Goal: Transaction & Acquisition: Purchase product/service

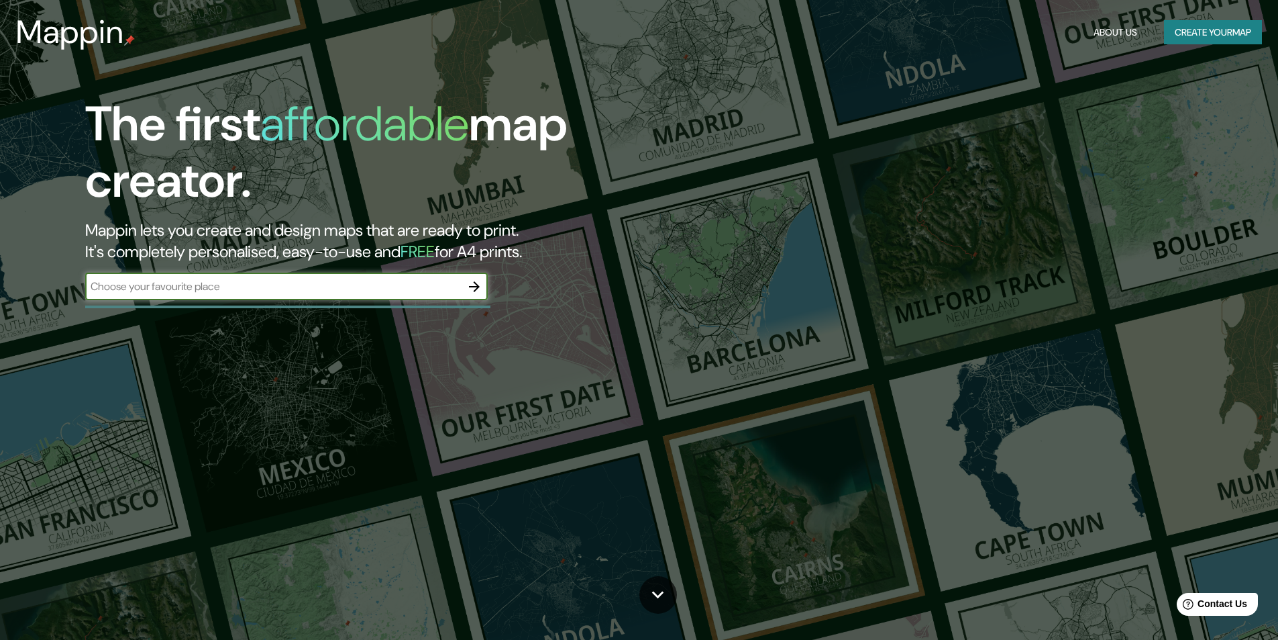
click at [253, 289] on input "text" at bounding box center [273, 286] width 376 height 15
type input "isla fuerte"
click at [471, 286] on icon "button" at bounding box center [474, 286] width 11 height 11
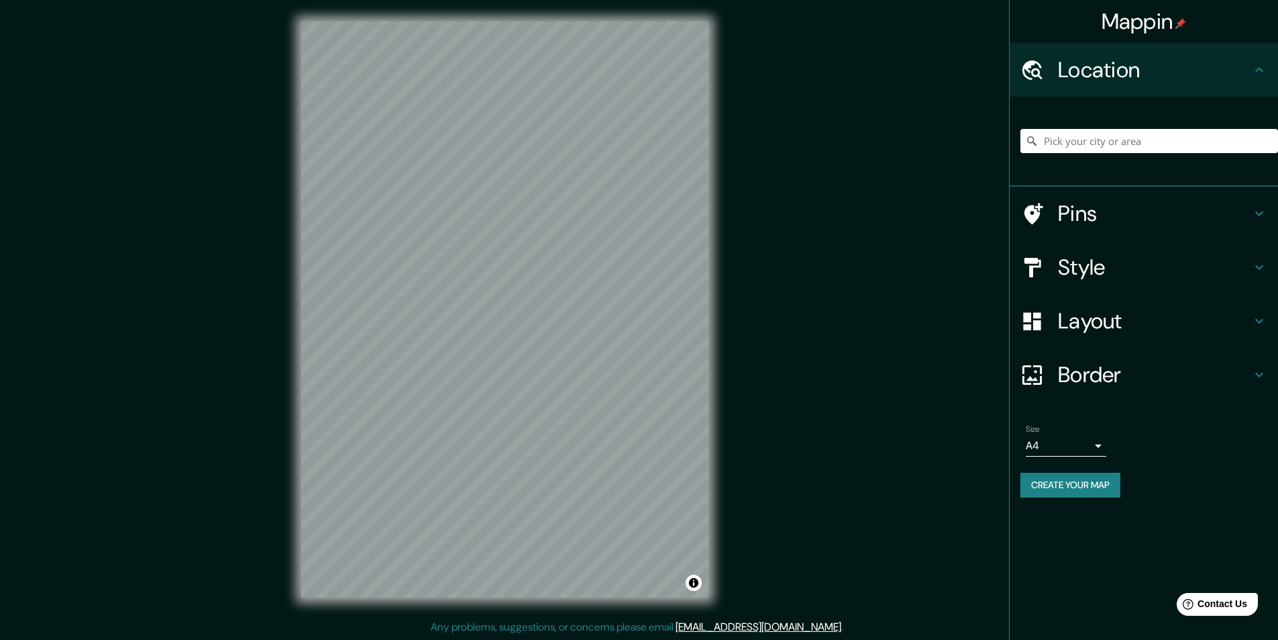
click at [1250, 373] on h4 "Border" at bounding box center [1154, 374] width 193 height 27
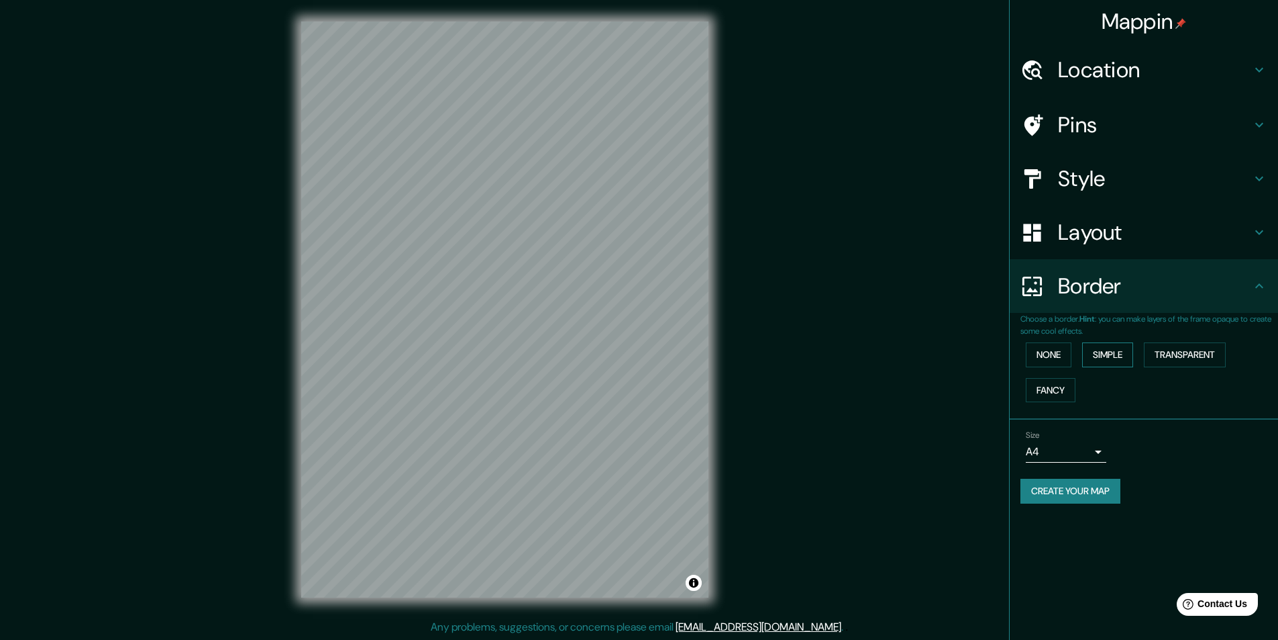
click at [1109, 357] on button "Simple" at bounding box center [1107, 354] width 51 height 25
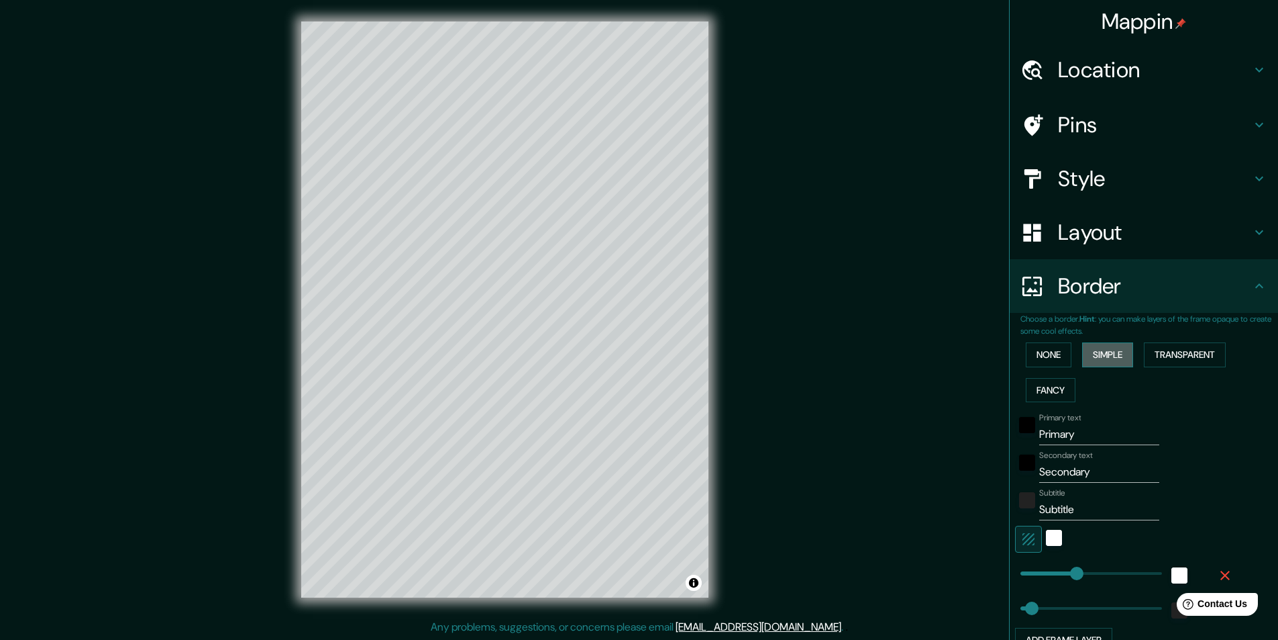
click at [1118, 348] on button "Simple" at bounding box center [1107, 354] width 51 height 25
type input "243"
type input "49"
click at [1044, 356] on button "None" at bounding box center [1049, 354] width 46 height 25
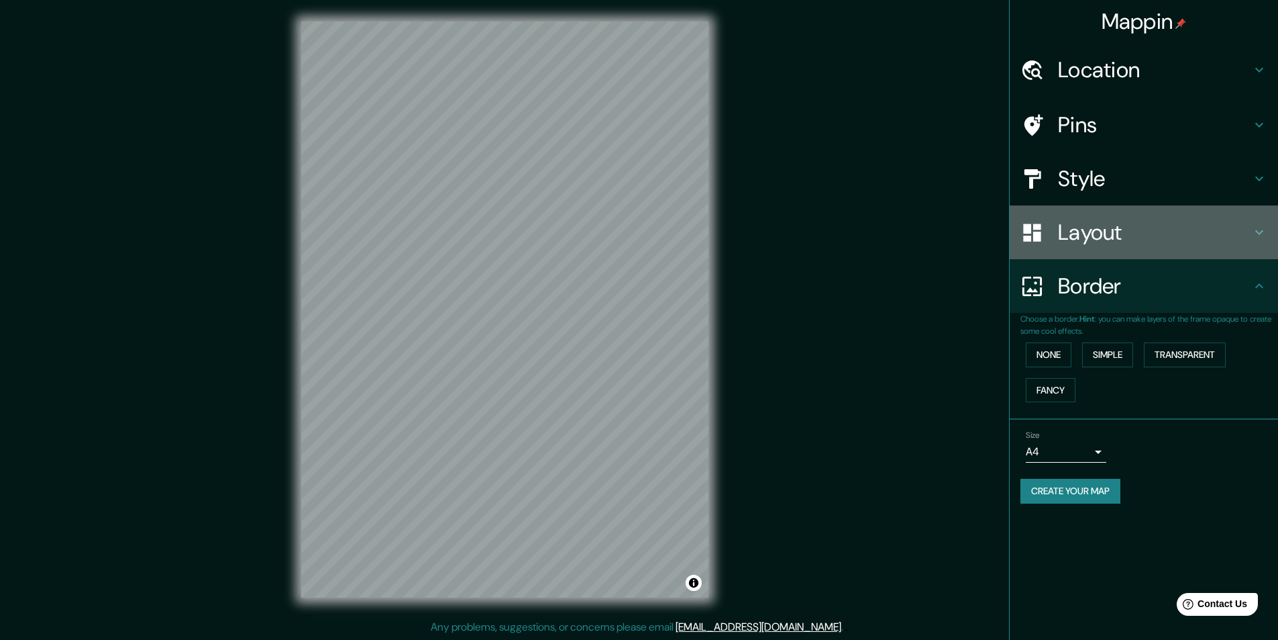
click at [1176, 230] on h4 "Layout" at bounding box center [1154, 232] width 193 height 27
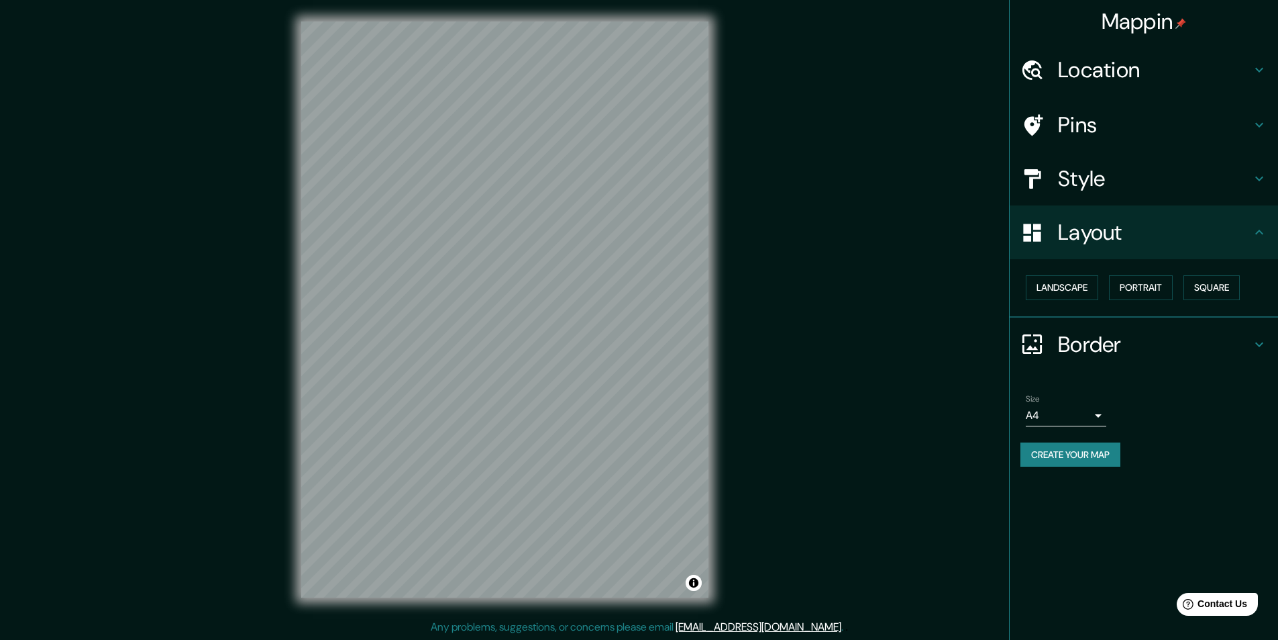
click at [1171, 232] on h4 "Layout" at bounding box center [1154, 232] width 193 height 27
click at [1163, 168] on h4 "Style" at bounding box center [1154, 178] width 193 height 27
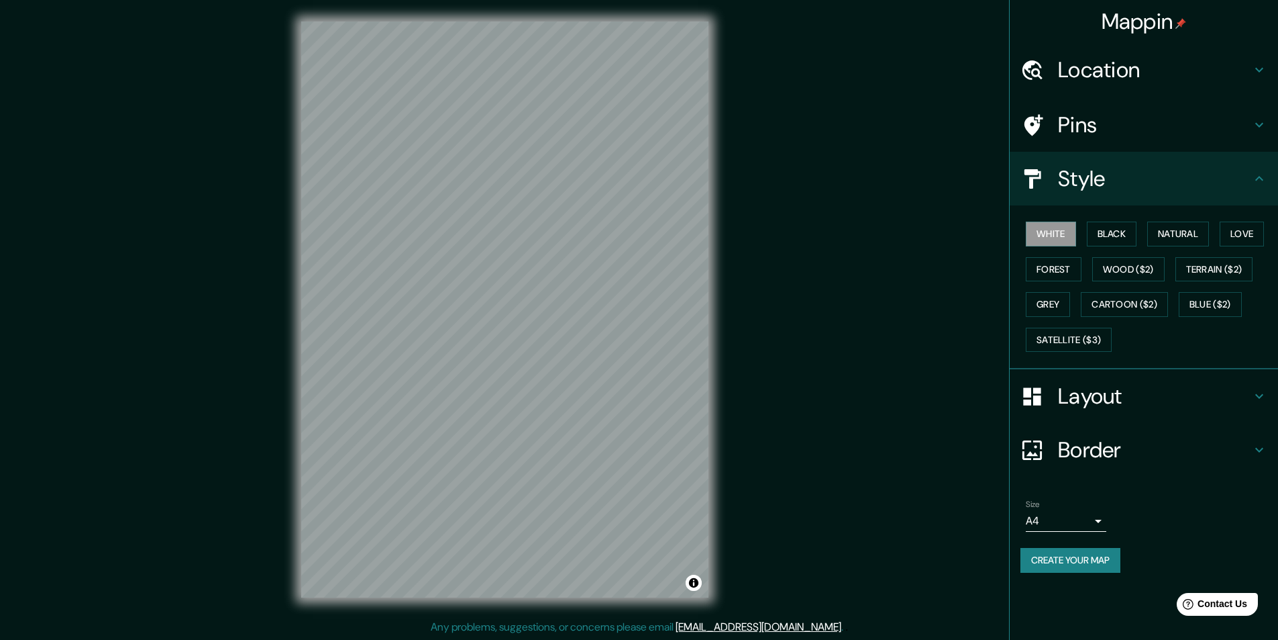
click at [1166, 116] on h4 "Pins" at bounding box center [1154, 124] width 193 height 27
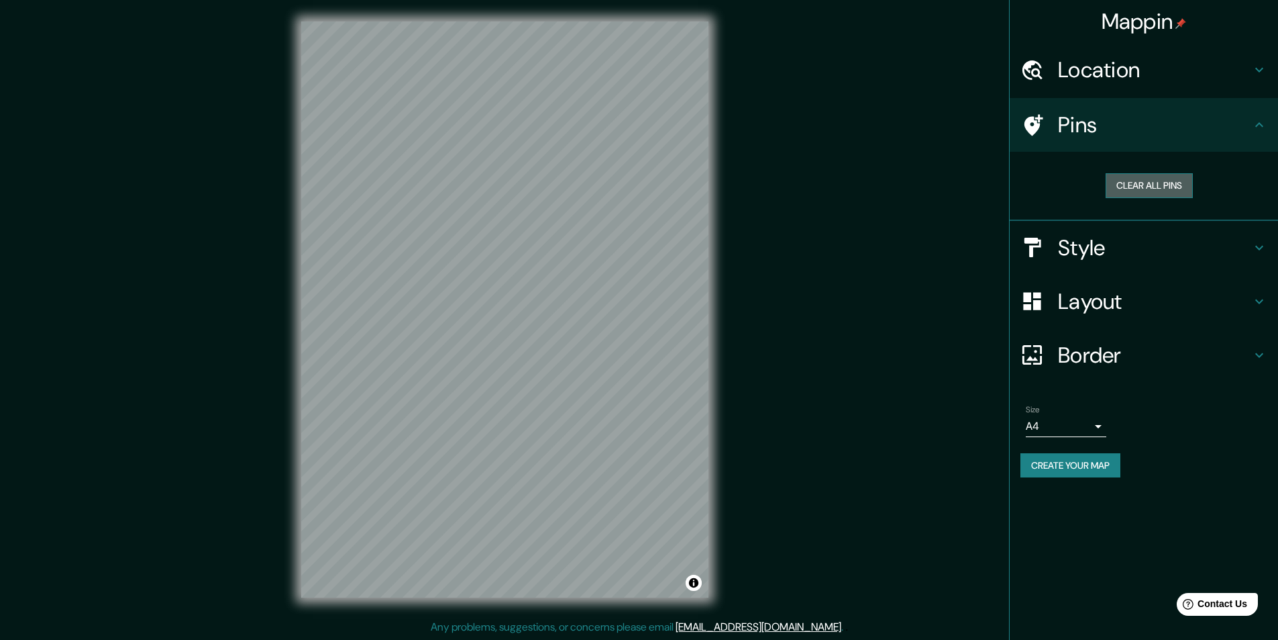
click at [1156, 188] on button "Clear all pins" at bounding box center [1149, 185] width 87 height 25
click at [1164, 72] on h4 "Location" at bounding box center [1154, 69] width 193 height 27
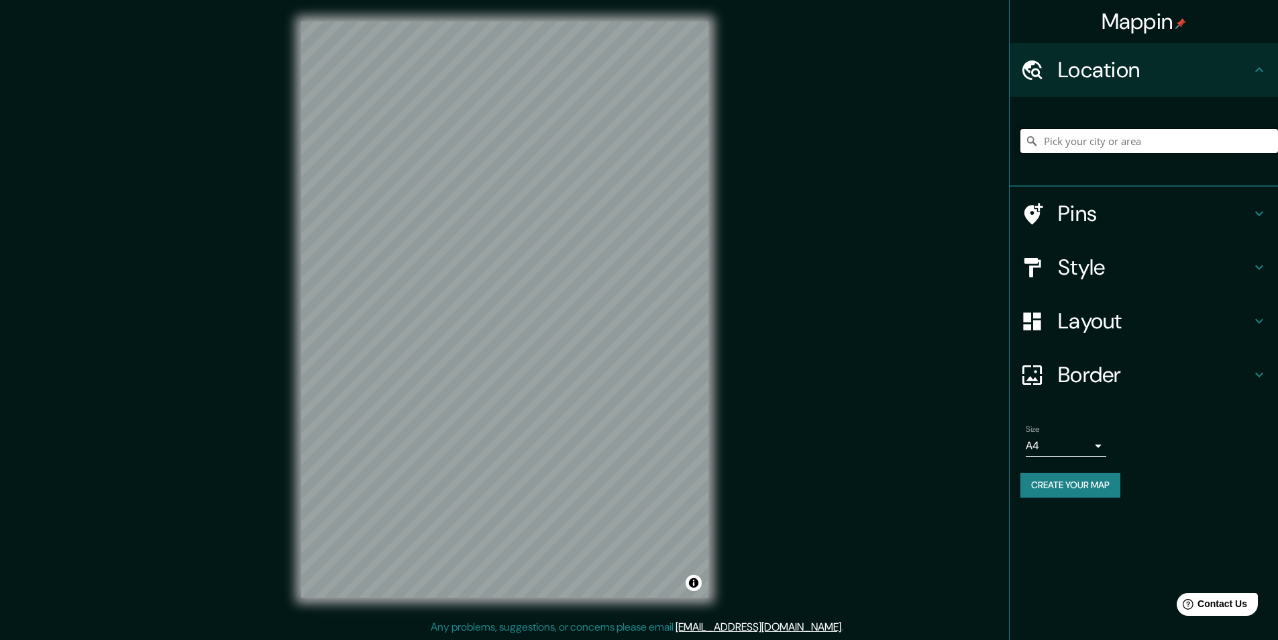
click at [1146, 139] on input "Pick your city or area" at bounding box center [1150, 141] width 258 height 24
click at [541, 420] on div at bounding box center [539, 419] width 11 height 11
click at [1098, 142] on input "Pick your city or area" at bounding box center [1150, 141] width 258 height 24
click at [1097, 207] on h4 "Pins" at bounding box center [1154, 213] width 193 height 27
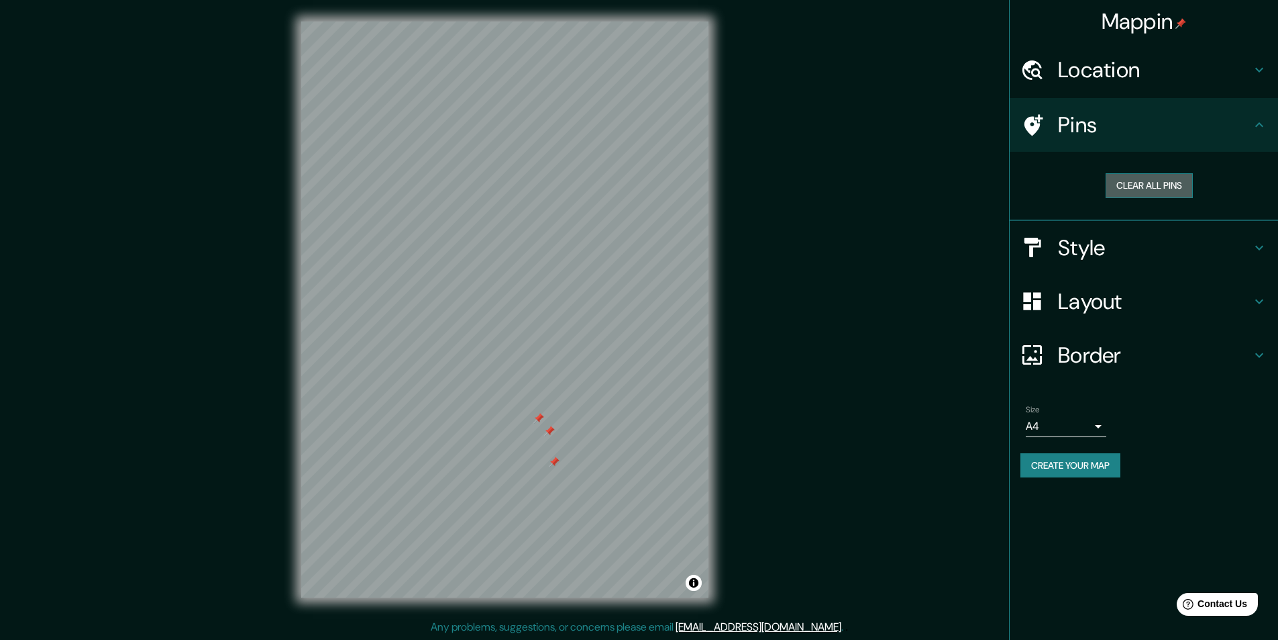
click at [1133, 182] on button "Clear all pins" at bounding box center [1149, 185] width 87 height 25
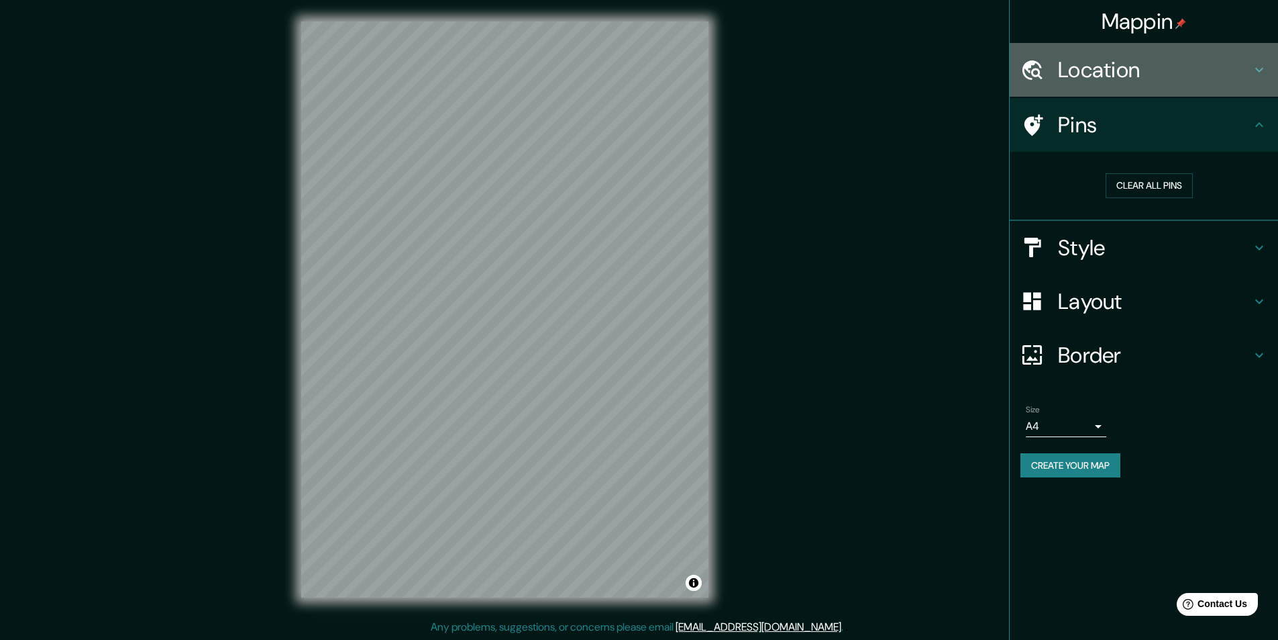
click at [1117, 59] on h4 "Location" at bounding box center [1154, 69] width 193 height 27
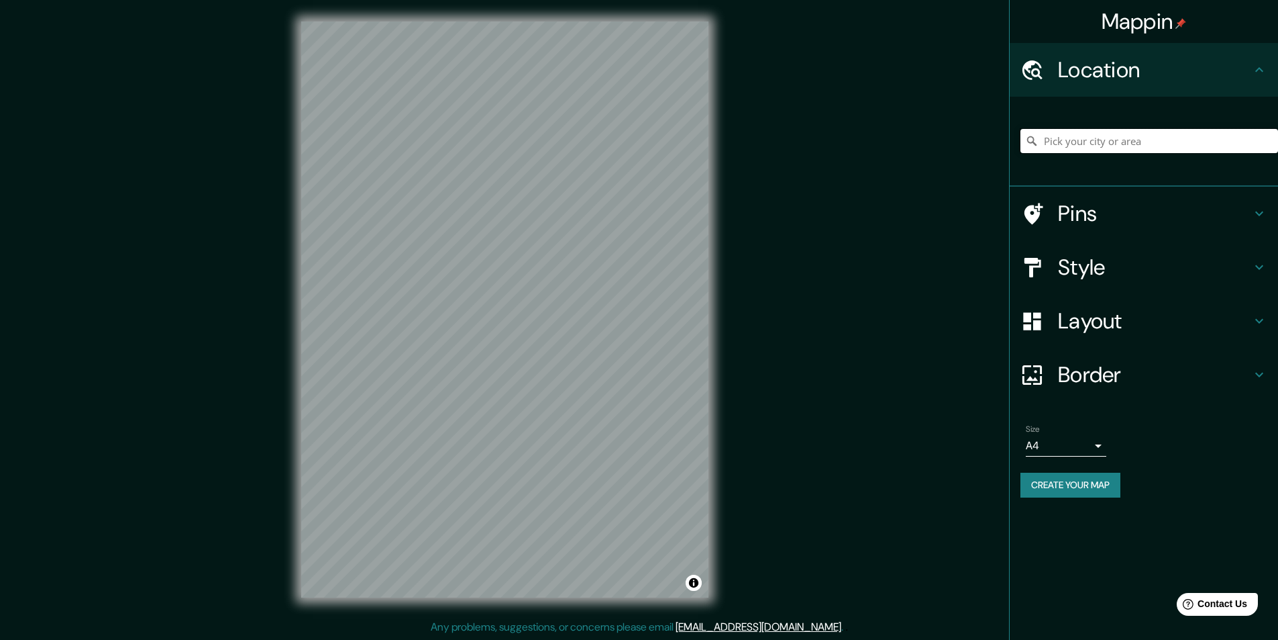
click at [1104, 143] on input "Pick your city or area" at bounding box center [1150, 141] width 258 height 24
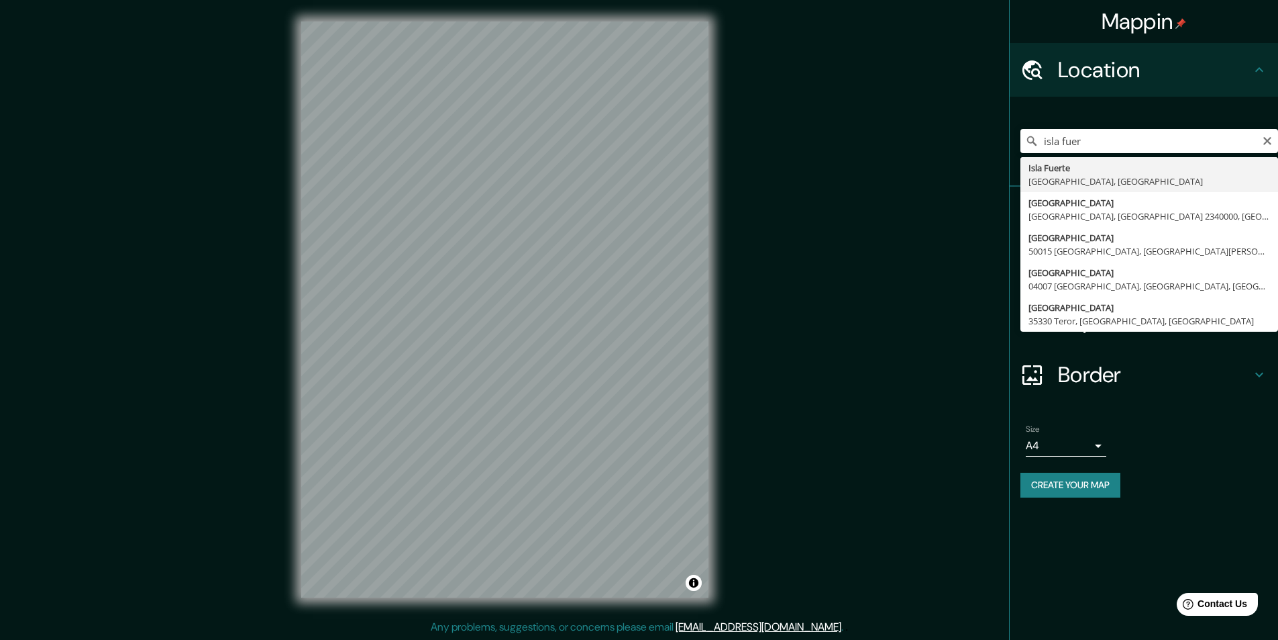
type input "[GEOGRAPHIC_DATA], [GEOGRAPHIC_DATA], [GEOGRAPHIC_DATA]"
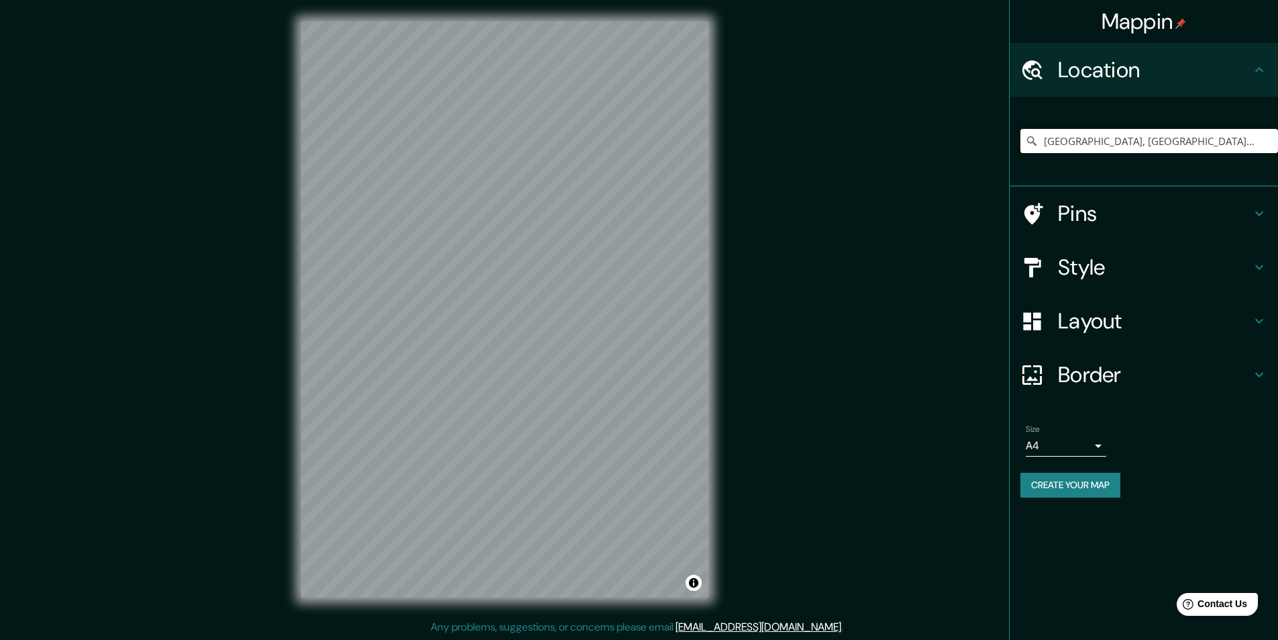
click at [1118, 258] on h4 "Style" at bounding box center [1154, 267] width 193 height 27
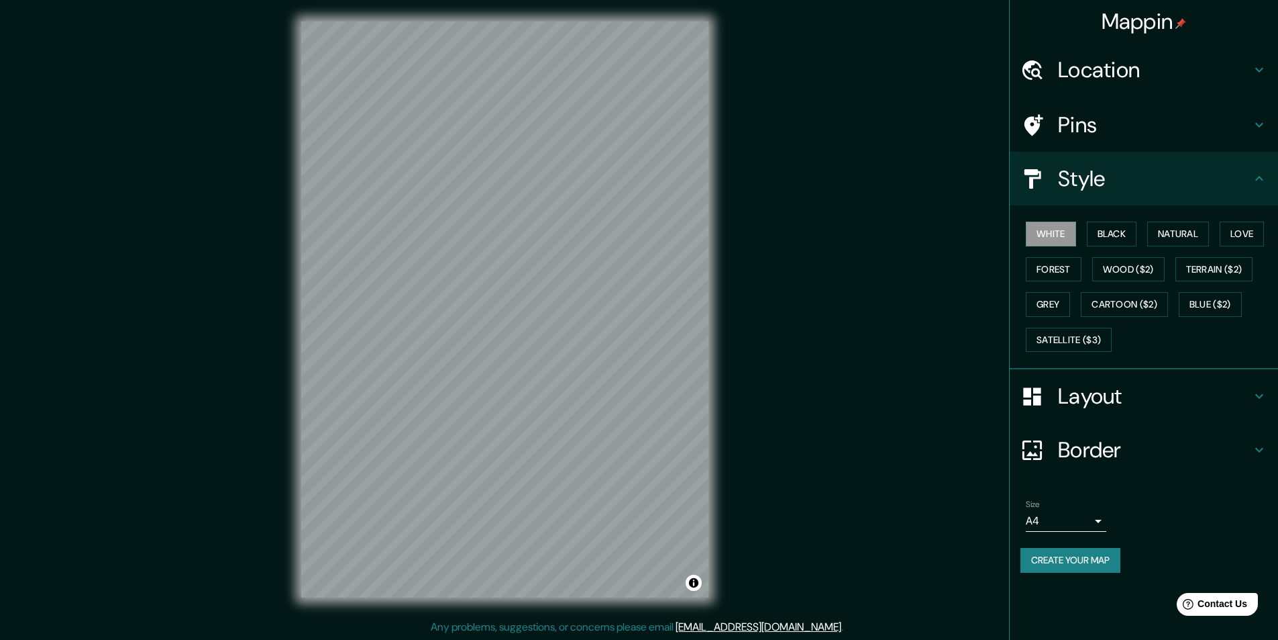
click at [1156, 191] on h4 "Style" at bounding box center [1154, 178] width 193 height 27
click at [1187, 236] on button "Natural" at bounding box center [1179, 233] width 62 height 25
click at [1107, 244] on button "Black" at bounding box center [1112, 233] width 50 height 25
click at [1249, 239] on button "Love" at bounding box center [1242, 233] width 44 height 25
click at [1050, 270] on button "Forest" at bounding box center [1054, 269] width 56 height 25
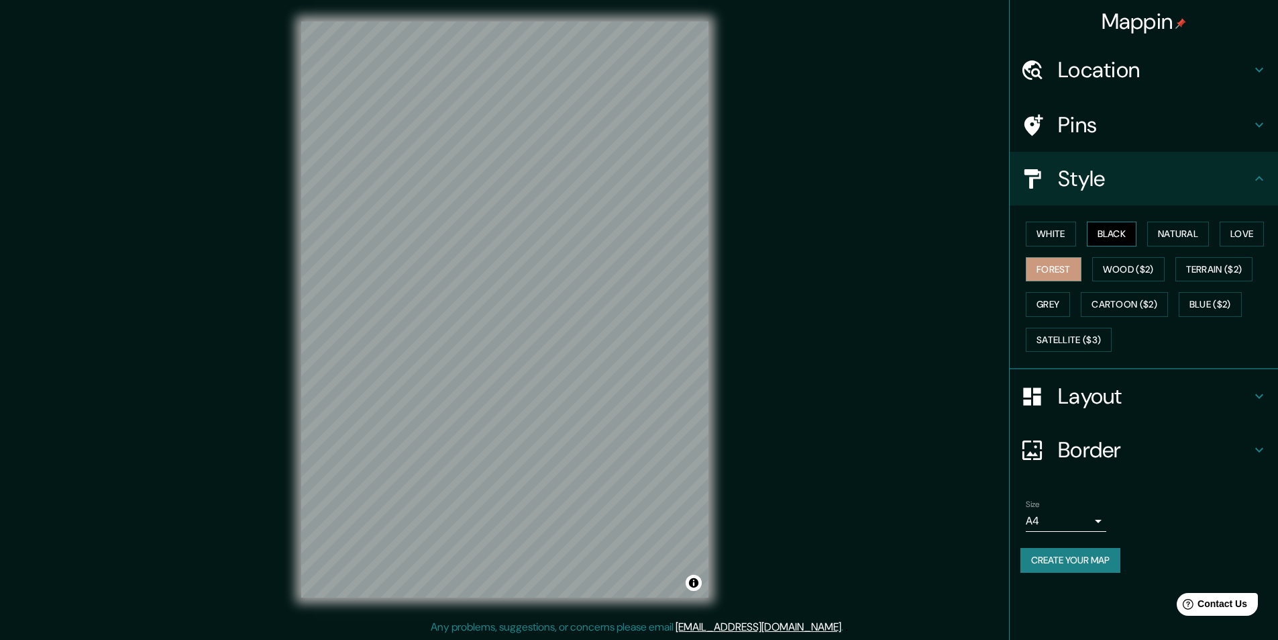
click at [1123, 232] on button "Black" at bounding box center [1112, 233] width 50 height 25
click at [1114, 398] on h4 "Layout" at bounding box center [1154, 396] width 193 height 27
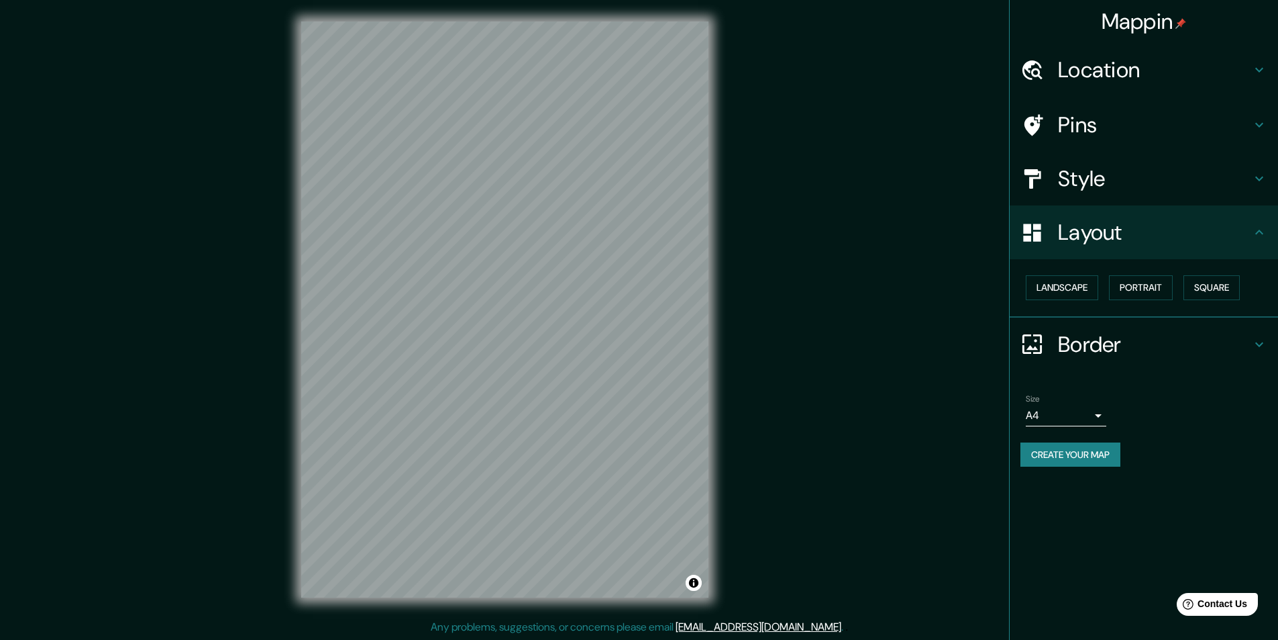
click at [1176, 287] on div "Landscape [GEOGRAPHIC_DATA]" at bounding box center [1150, 288] width 258 height 36
click at [1166, 287] on button "Portrait" at bounding box center [1141, 287] width 64 height 25
click at [1062, 288] on button "Landscape" at bounding box center [1062, 287] width 72 height 25
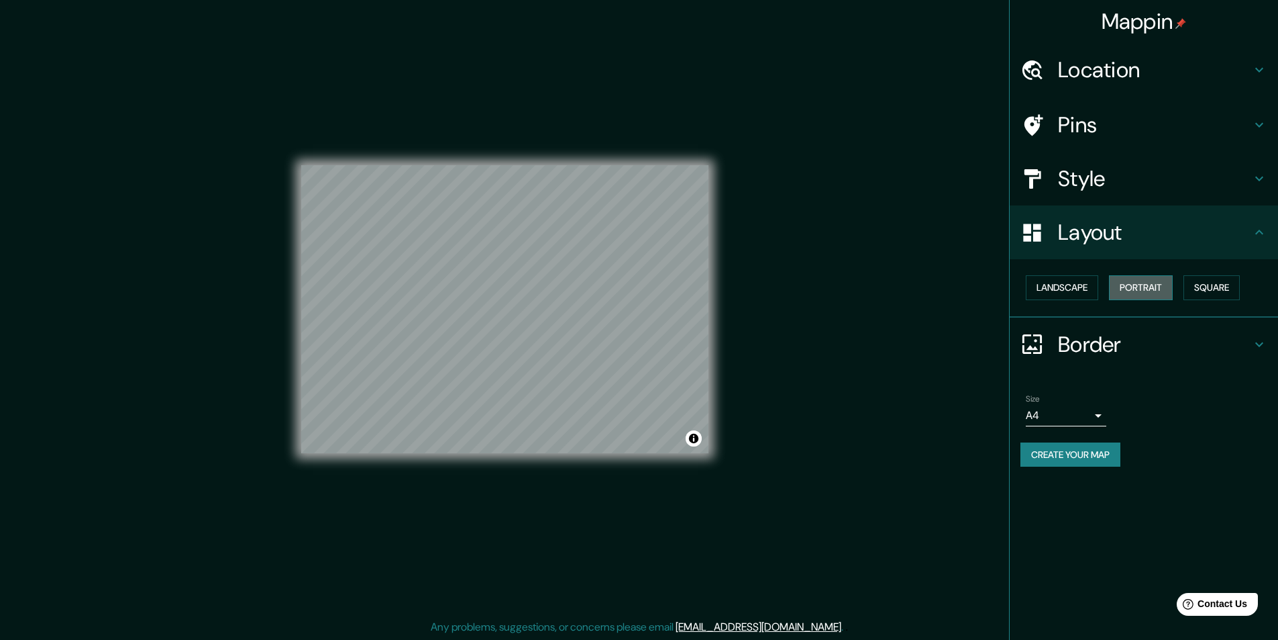
click at [1159, 281] on button "Portrait" at bounding box center [1141, 287] width 64 height 25
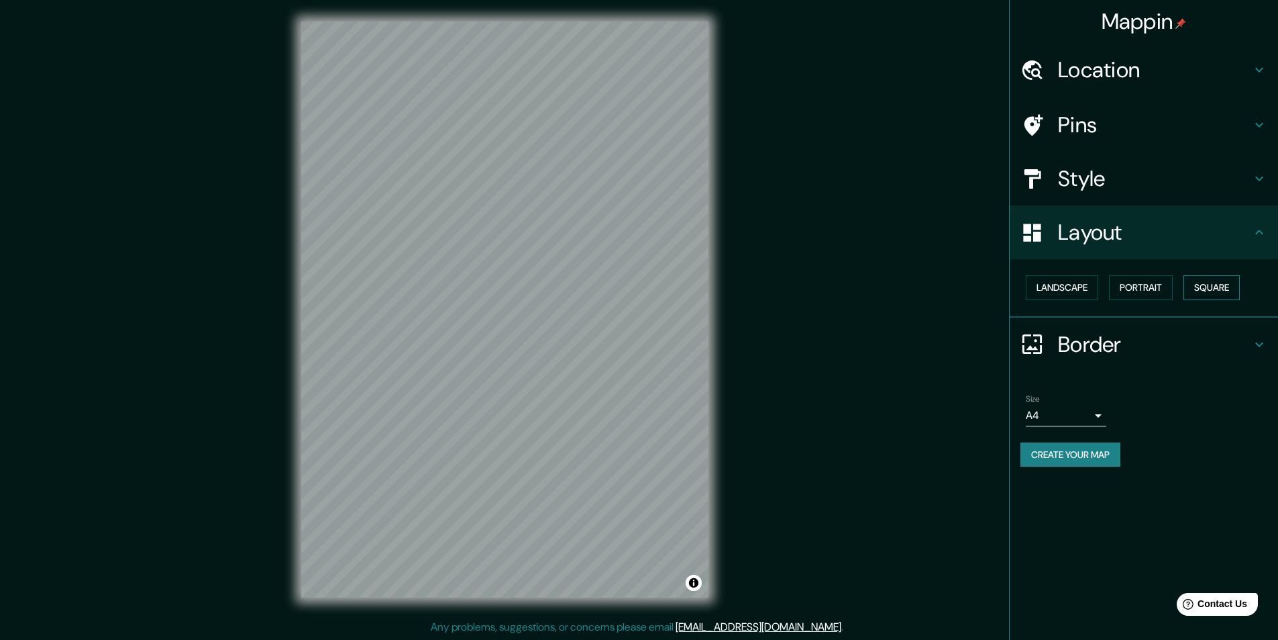
click at [1222, 281] on button "Square" at bounding box center [1212, 287] width 56 height 25
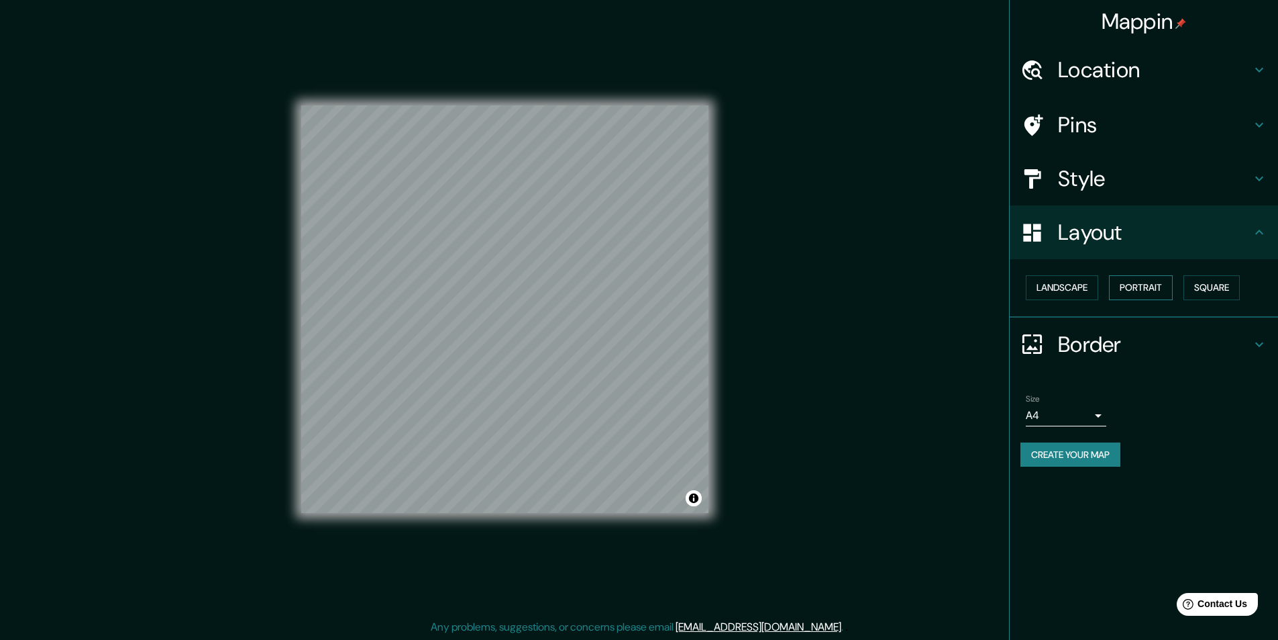
click at [1151, 291] on button "Portrait" at bounding box center [1141, 287] width 64 height 25
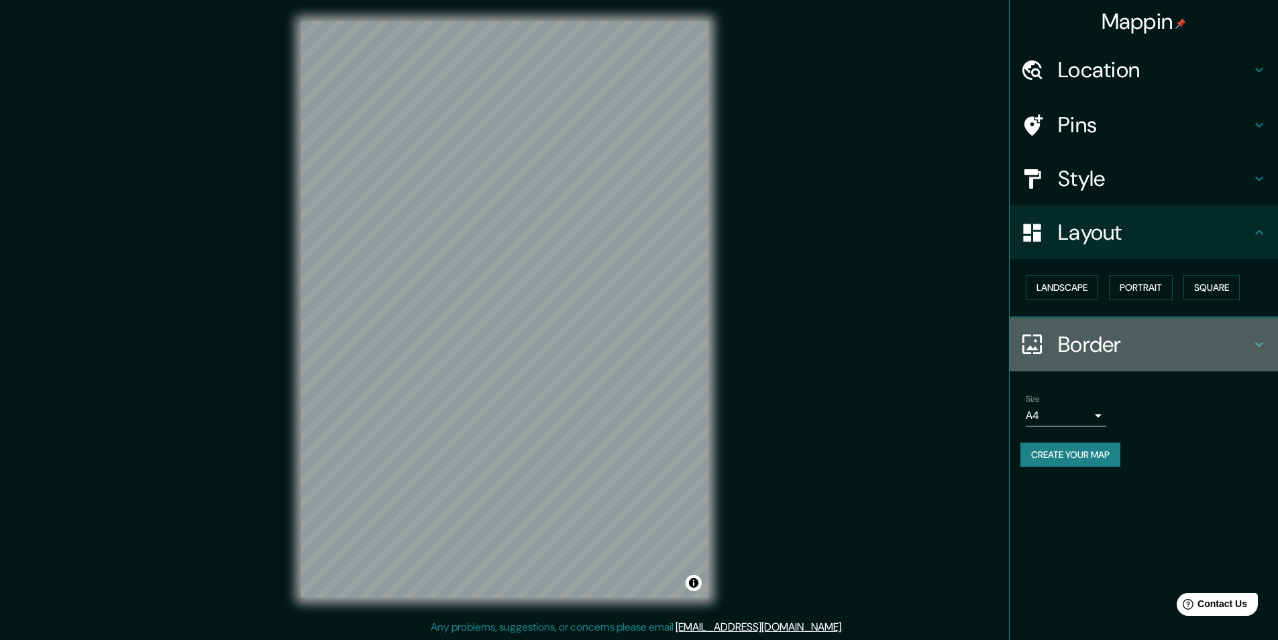
click at [1084, 347] on h4 "Border" at bounding box center [1154, 344] width 193 height 27
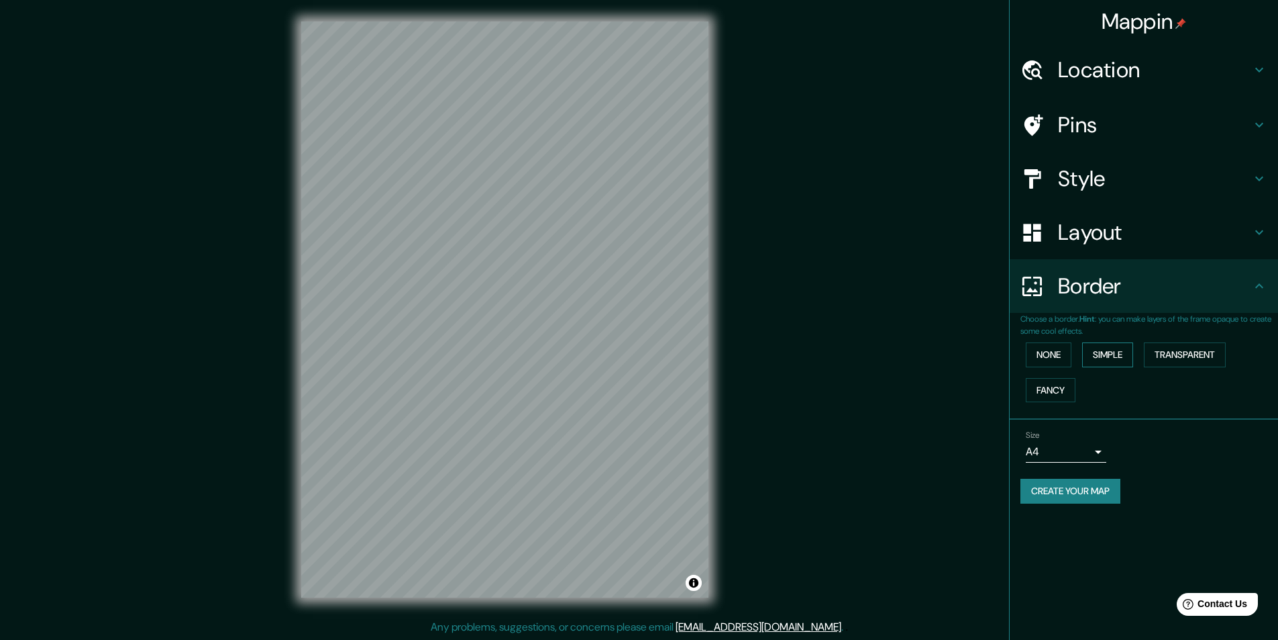
click at [1103, 350] on button "Simple" at bounding box center [1107, 354] width 51 height 25
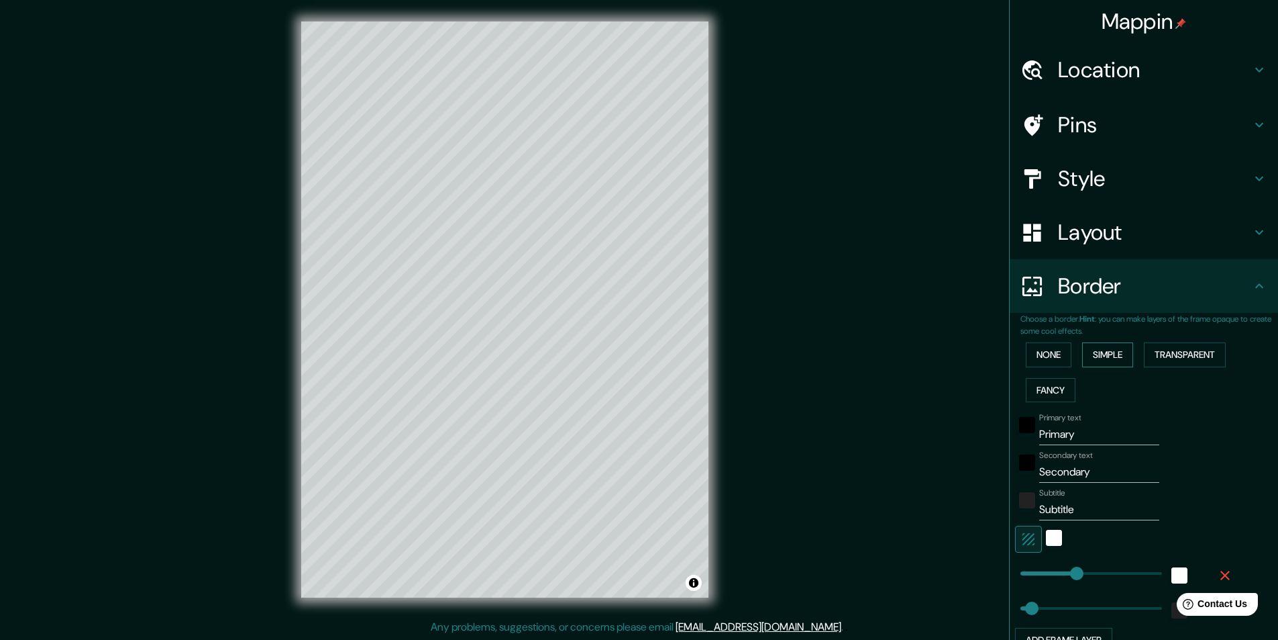
click at [1103, 348] on button "Simple" at bounding box center [1107, 354] width 51 height 25
type input "243"
type input "49"
click at [1184, 355] on button "Transparent" at bounding box center [1185, 354] width 82 height 25
click at [1105, 358] on button "Simple" at bounding box center [1107, 354] width 51 height 25
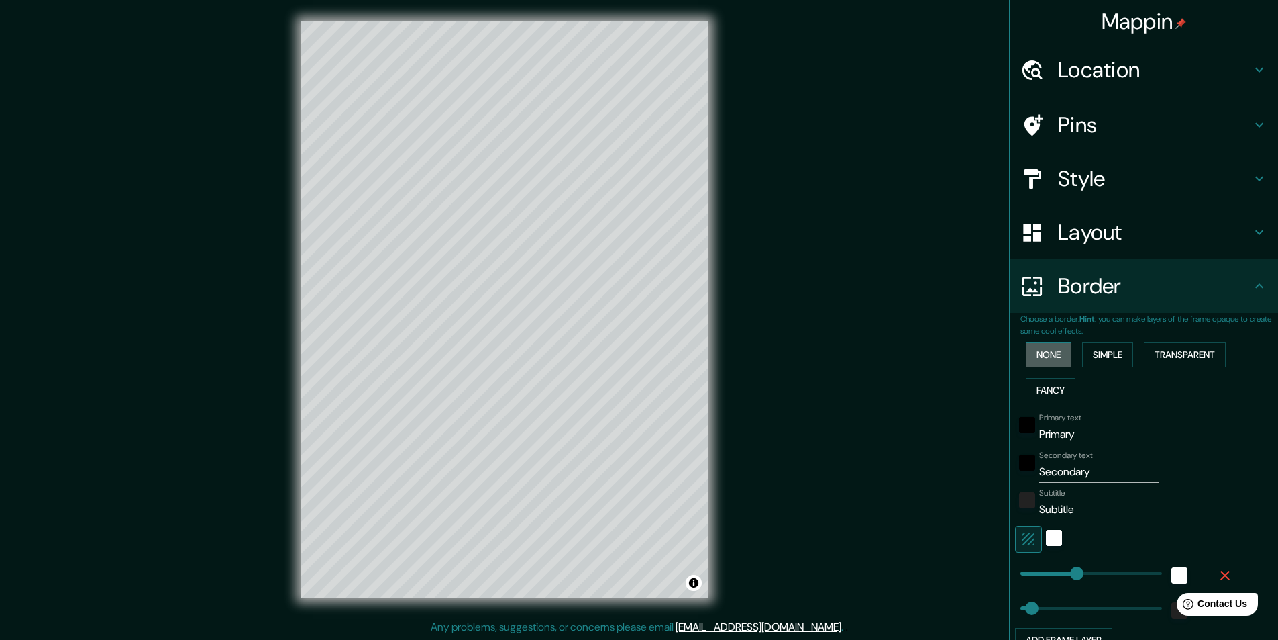
click at [1036, 358] on button "None" at bounding box center [1049, 354] width 46 height 25
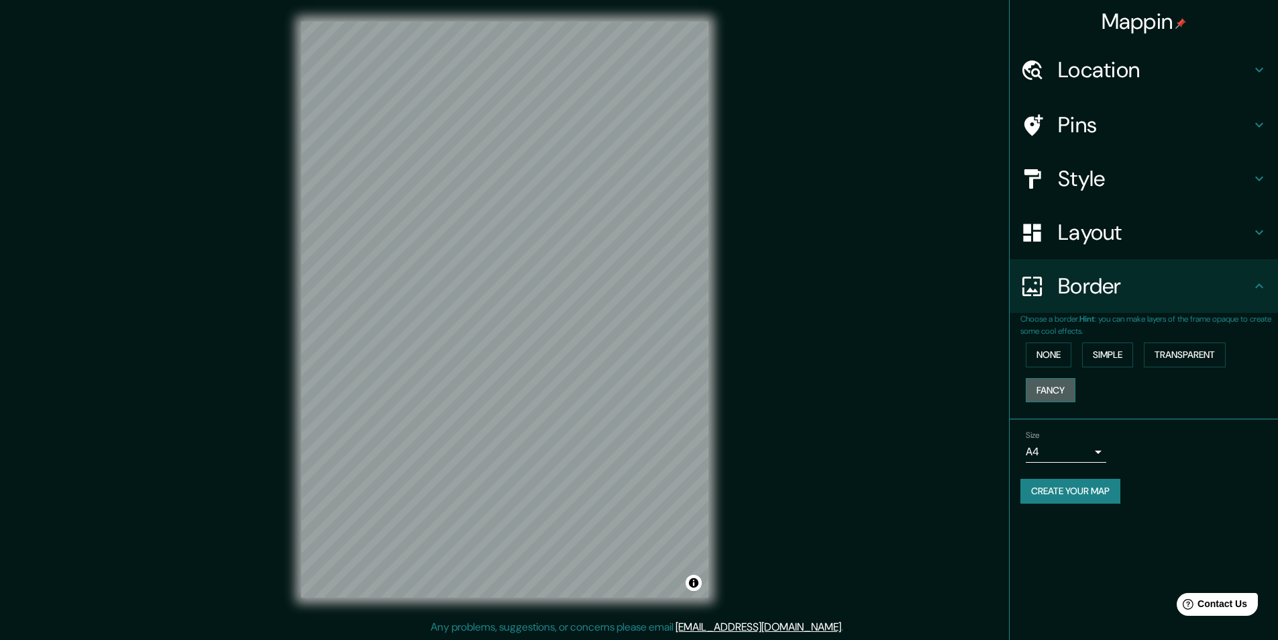
click at [1047, 390] on button "Fancy" at bounding box center [1051, 390] width 50 height 25
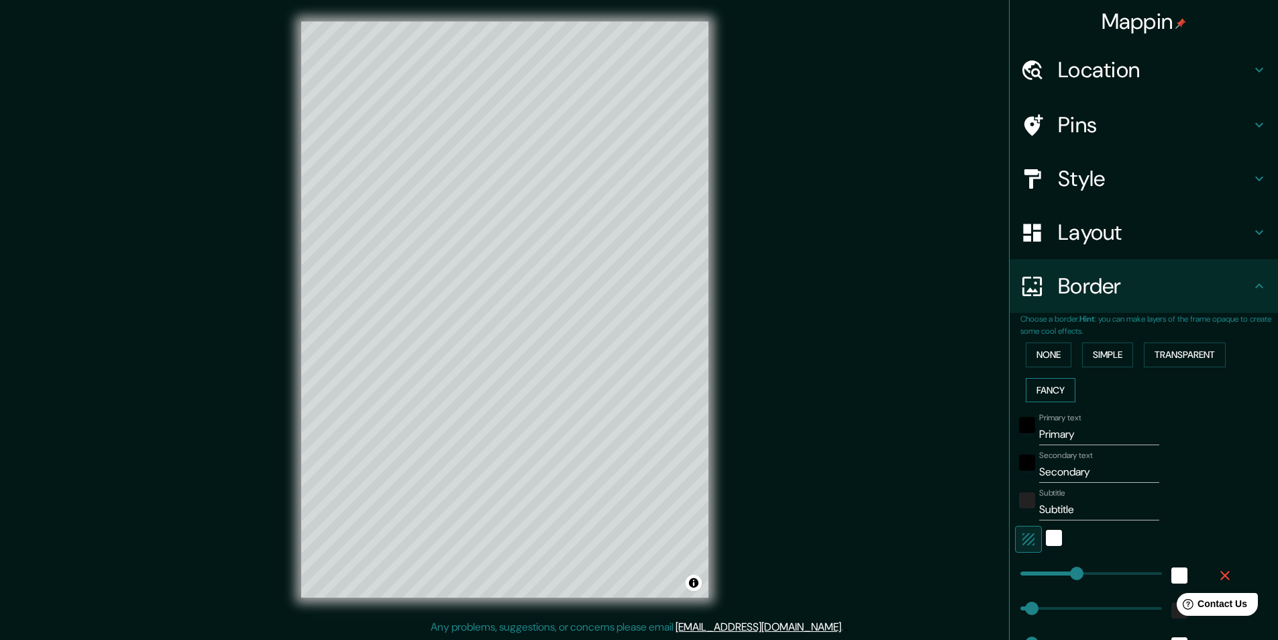
click at [1047, 390] on button "Fancy" at bounding box center [1051, 390] width 50 height 25
type input "243"
type input "49"
type input "24"
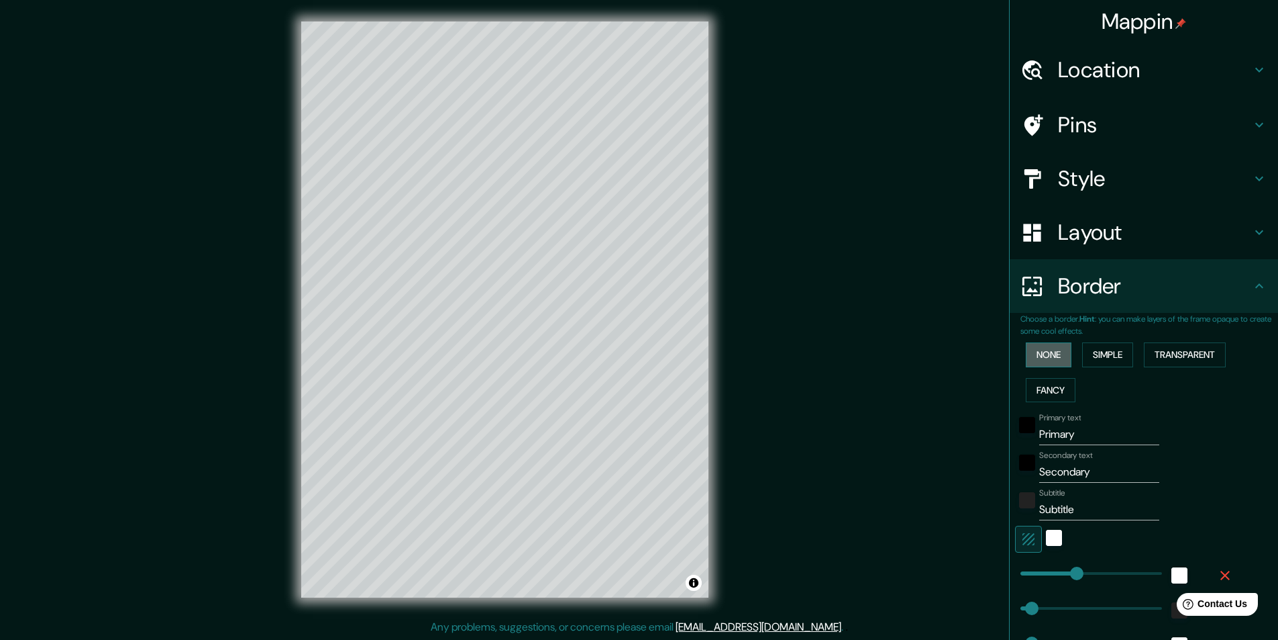
click at [1054, 349] on button "None" at bounding box center [1049, 354] width 46 height 25
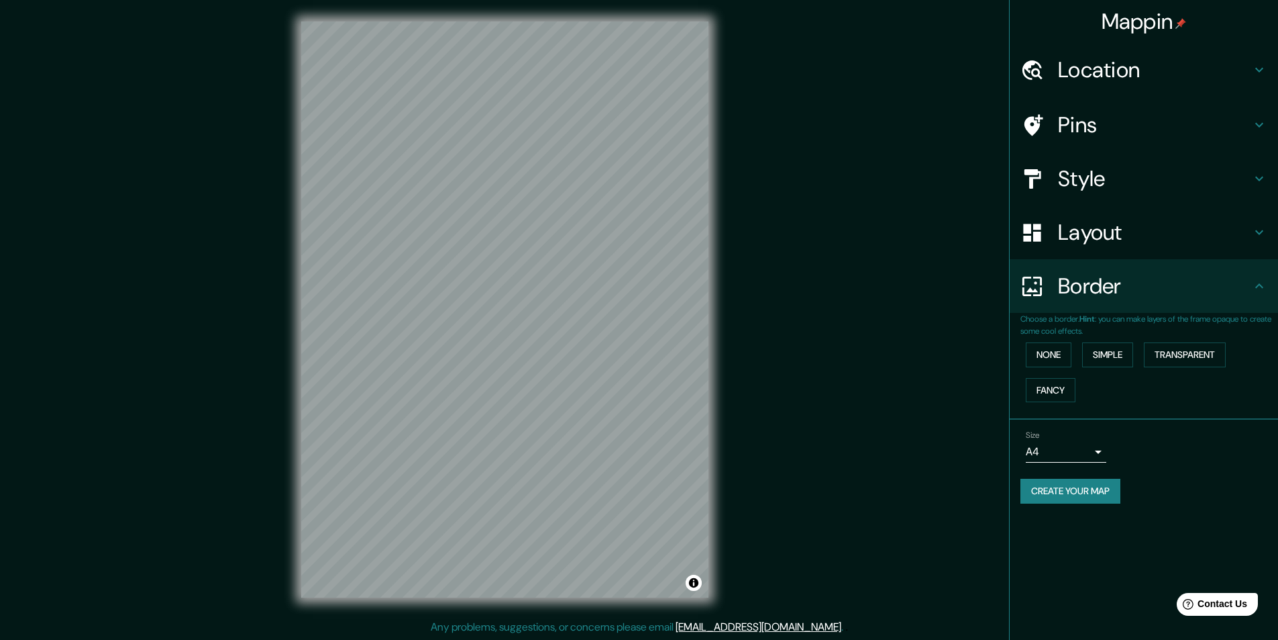
scroll to position [1, 0]
click at [1119, 64] on h4 "Location" at bounding box center [1154, 69] width 193 height 27
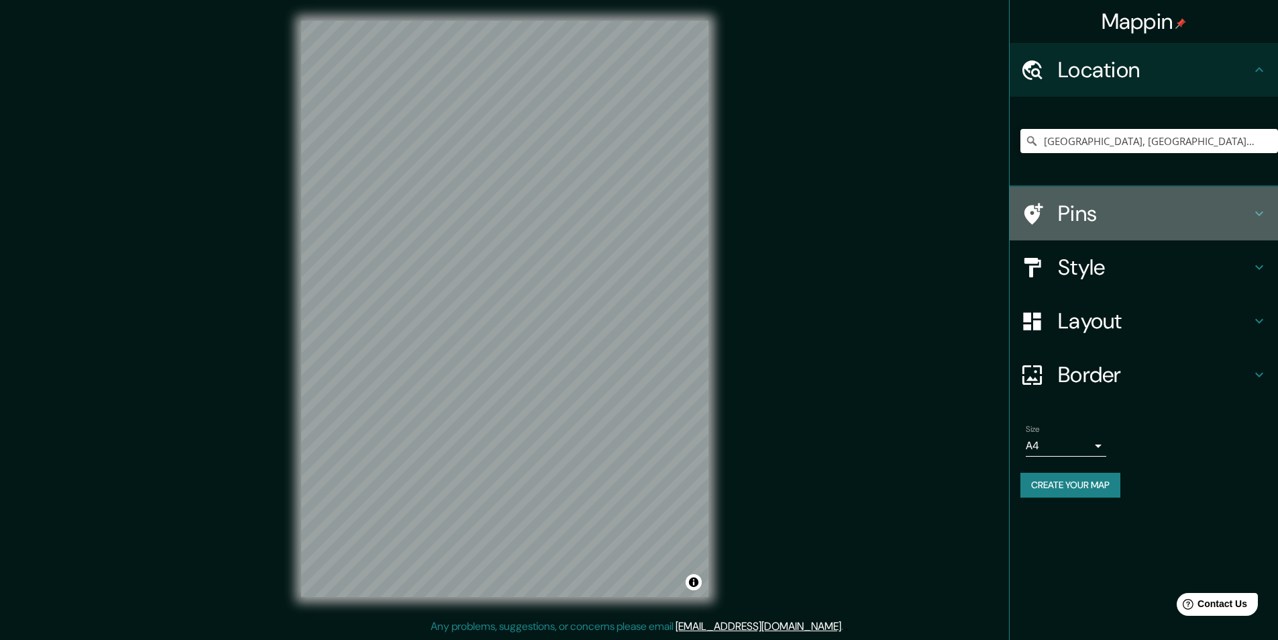
click at [1108, 207] on h4 "Pins" at bounding box center [1154, 213] width 193 height 27
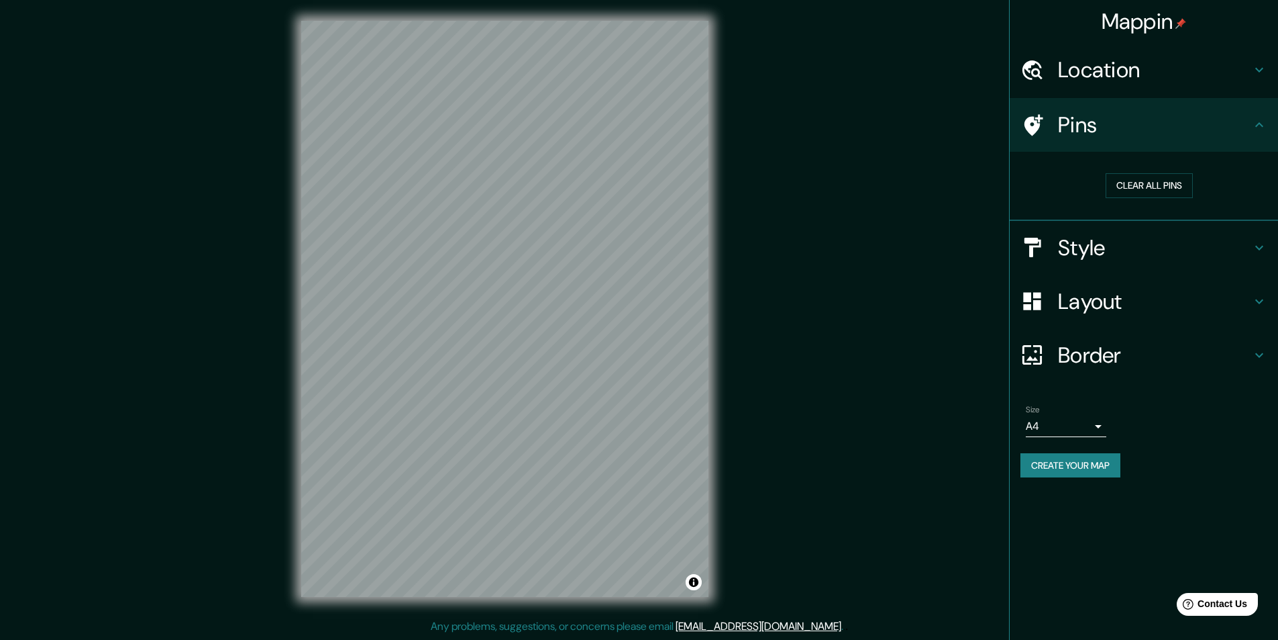
click at [1148, 80] on h4 "Location" at bounding box center [1154, 69] width 193 height 27
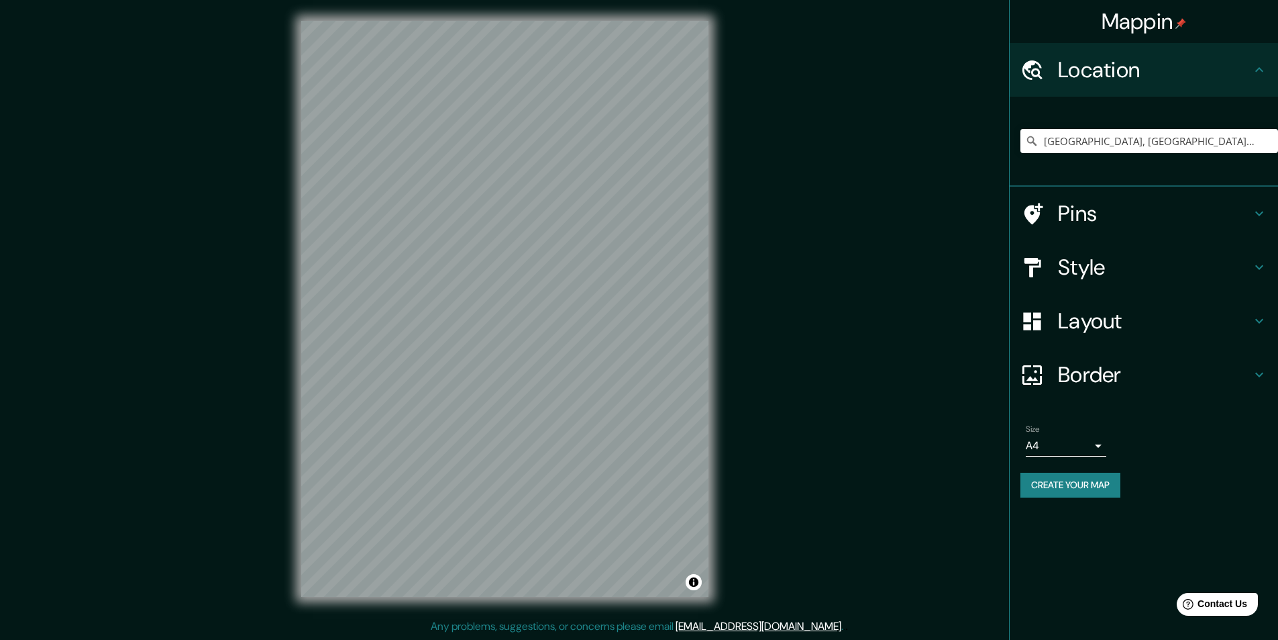
scroll to position [0, 0]
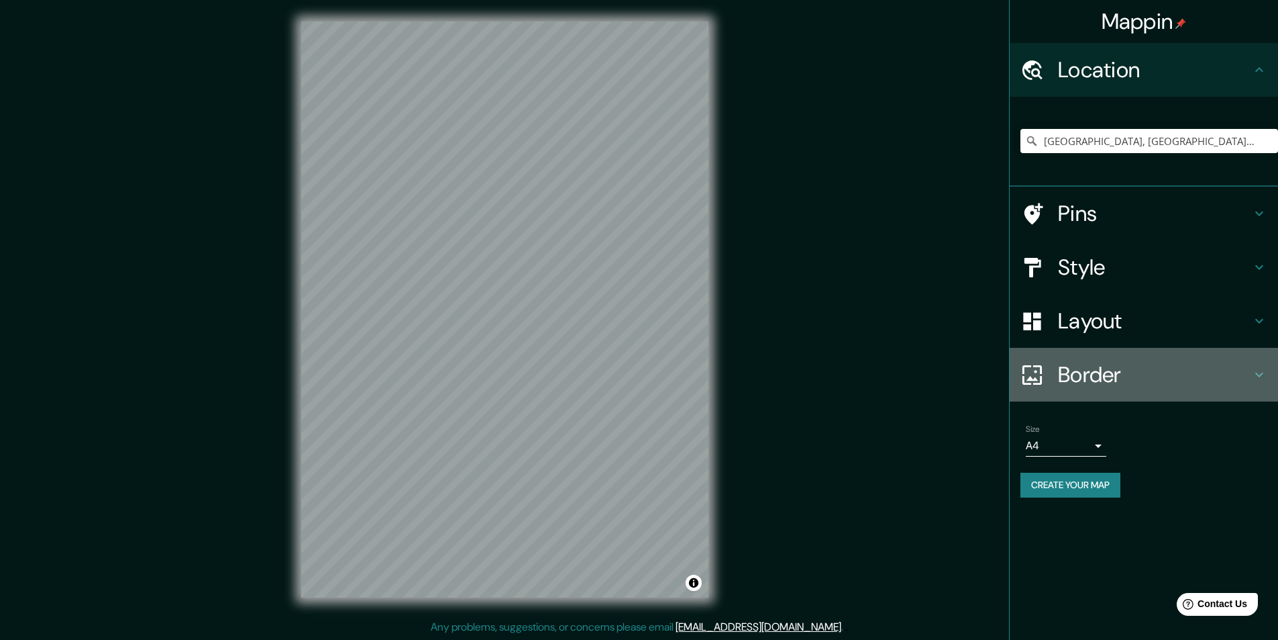
click at [1135, 366] on h4 "Border" at bounding box center [1154, 374] width 193 height 27
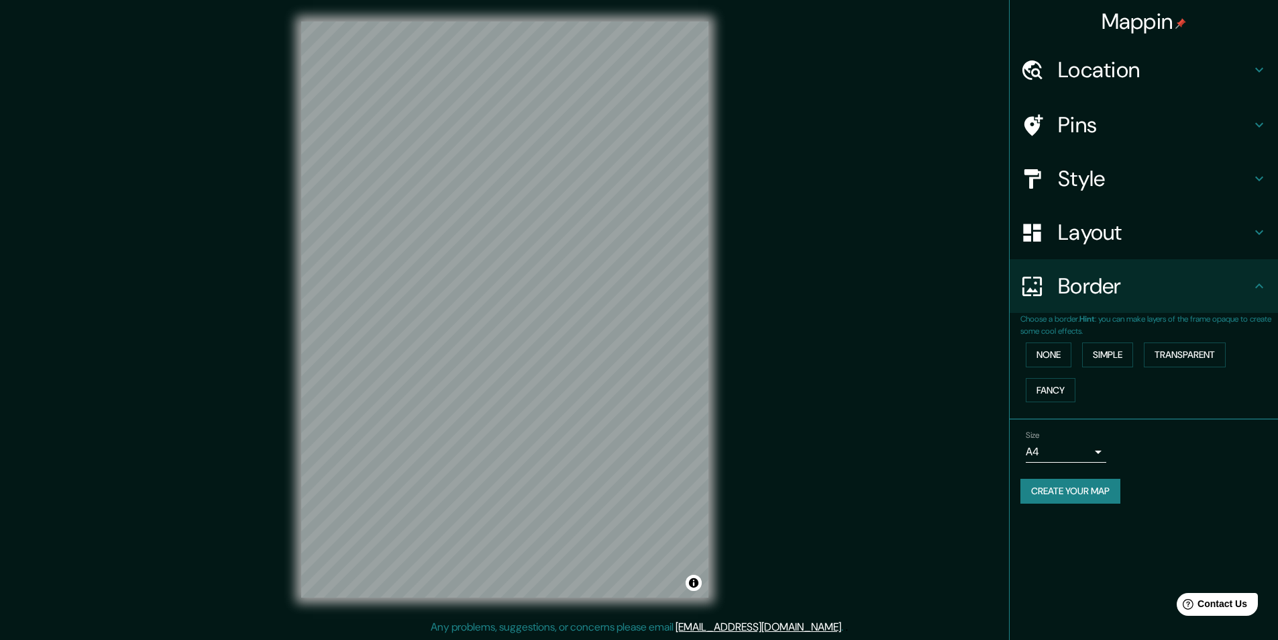
click at [1218, 516] on li "Size A4 single Create your map" at bounding box center [1144, 469] width 268 height 100
click at [1090, 458] on body "Mappin Location [GEOGRAPHIC_DATA], [GEOGRAPHIC_DATA], [GEOGRAPHIC_DATA] Pins St…" at bounding box center [644, 320] width 1288 height 640
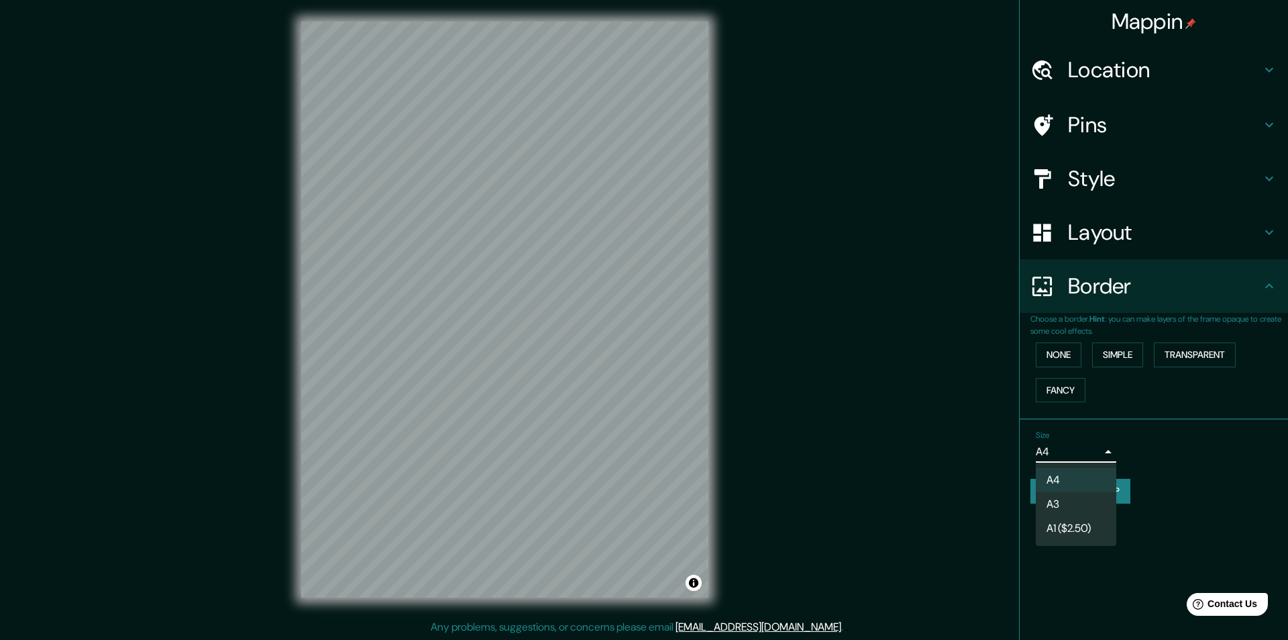
click at [1178, 501] on div at bounding box center [644, 320] width 1288 height 640
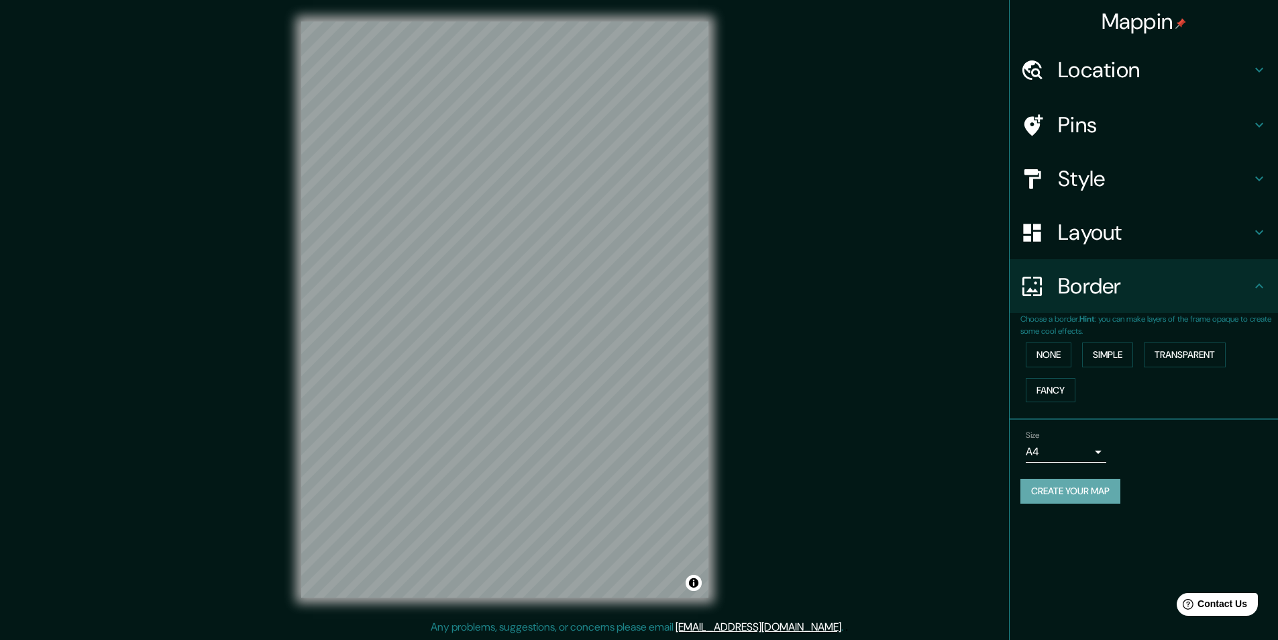
click at [1091, 489] on button "Create your map" at bounding box center [1071, 490] width 100 height 25
click at [1082, 479] on button "Create your map" at bounding box center [1071, 490] width 100 height 25
drag, startPoint x: 1032, startPoint y: 1, endPoint x: 857, endPoint y: 255, distance: 308.3
click at [857, 255] on div "Mappin Location [GEOGRAPHIC_DATA], [GEOGRAPHIC_DATA], [GEOGRAPHIC_DATA] Pins St…" at bounding box center [639, 319] width 1278 height 640
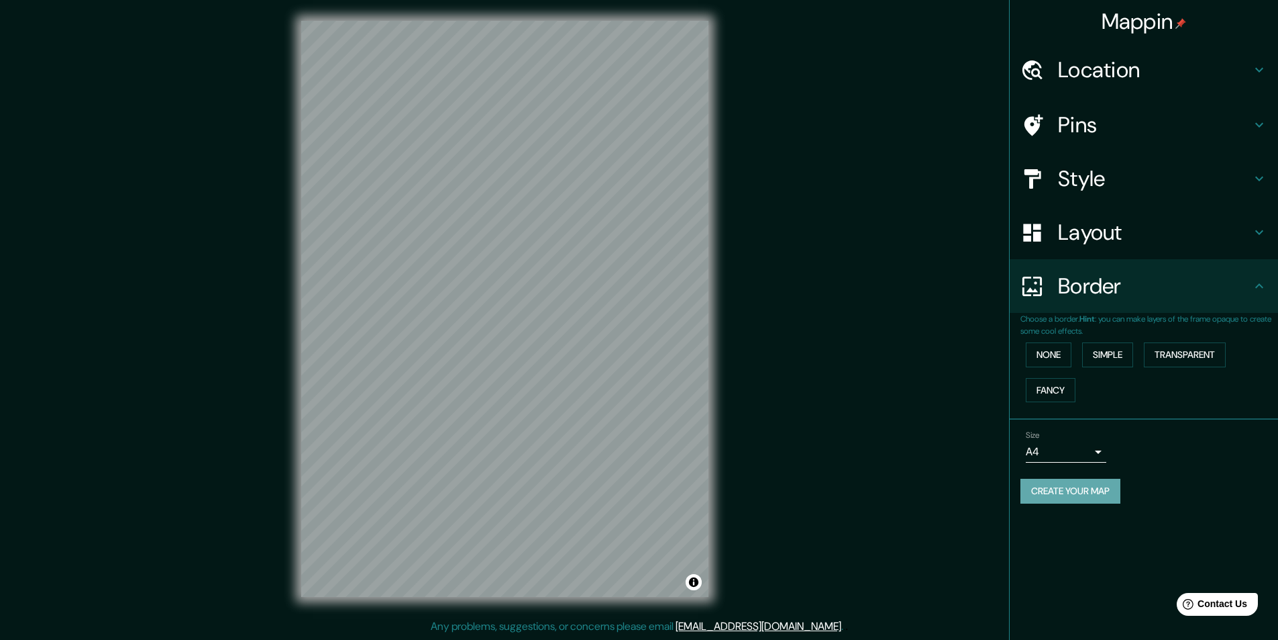
click at [1073, 489] on button "Create your map" at bounding box center [1071, 490] width 100 height 25
drag, startPoint x: 723, startPoint y: 379, endPoint x: 846, endPoint y: 295, distance: 148.7
click at [846, 295] on div "Mappin Location [GEOGRAPHIC_DATA], [GEOGRAPHIC_DATA], [GEOGRAPHIC_DATA] Pins St…" at bounding box center [639, 319] width 1278 height 640
drag, startPoint x: 714, startPoint y: 298, endPoint x: 806, endPoint y: 336, distance: 99.3
click at [806, 336] on div "Mappin Location [GEOGRAPHIC_DATA], [GEOGRAPHIC_DATA], [GEOGRAPHIC_DATA] Pins St…" at bounding box center [639, 319] width 1278 height 640
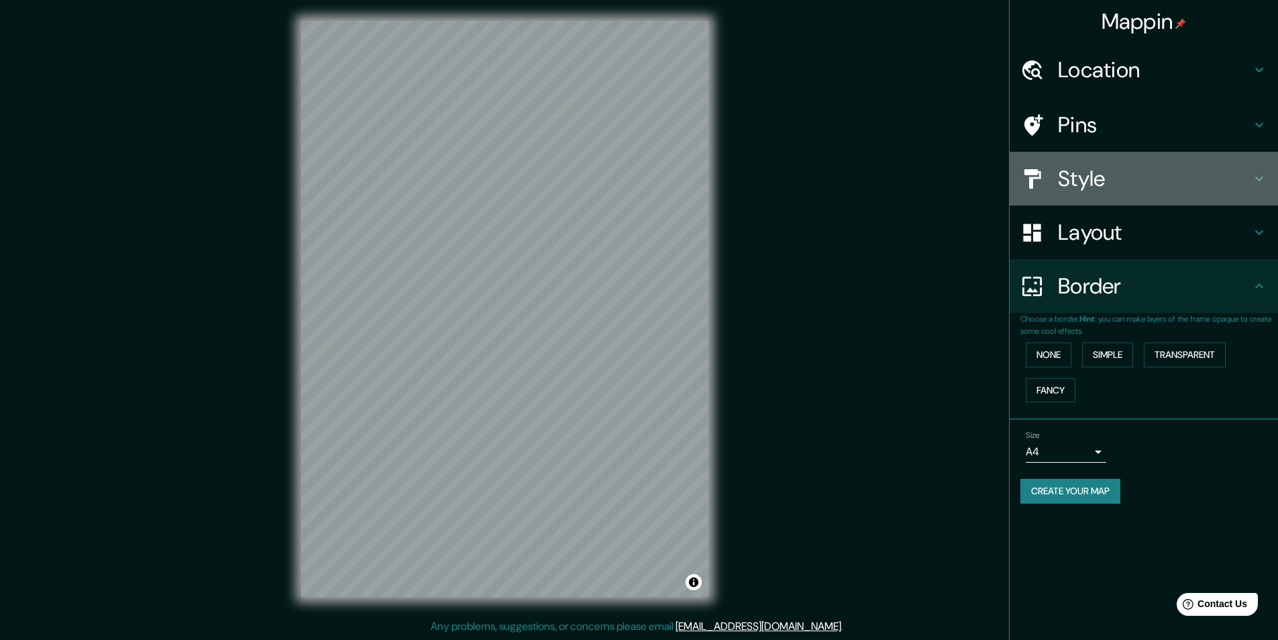
click at [1162, 180] on h4 "Style" at bounding box center [1154, 178] width 193 height 27
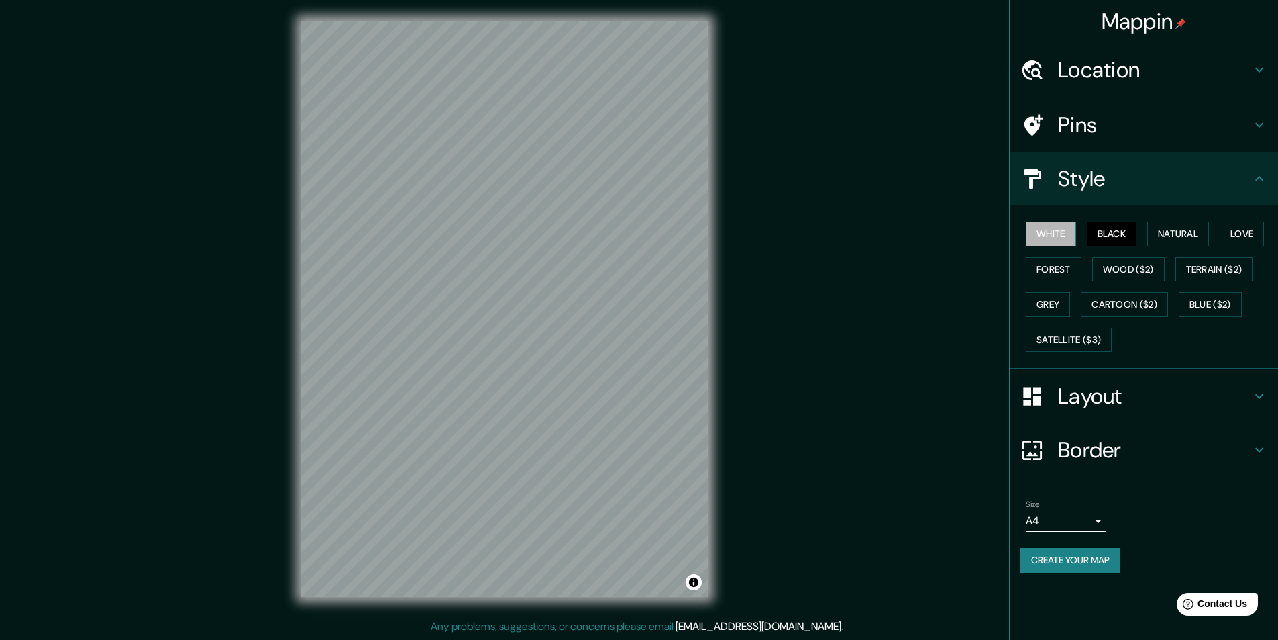
click at [1052, 233] on button "White" at bounding box center [1051, 233] width 50 height 25
click at [1097, 233] on button "Black" at bounding box center [1112, 233] width 50 height 25
click at [1162, 234] on button "Natural" at bounding box center [1179, 233] width 62 height 25
click at [1238, 236] on button "Love" at bounding box center [1242, 233] width 44 height 25
click at [1139, 273] on button "Wood ($2)" at bounding box center [1129, 269] width 72 height 25
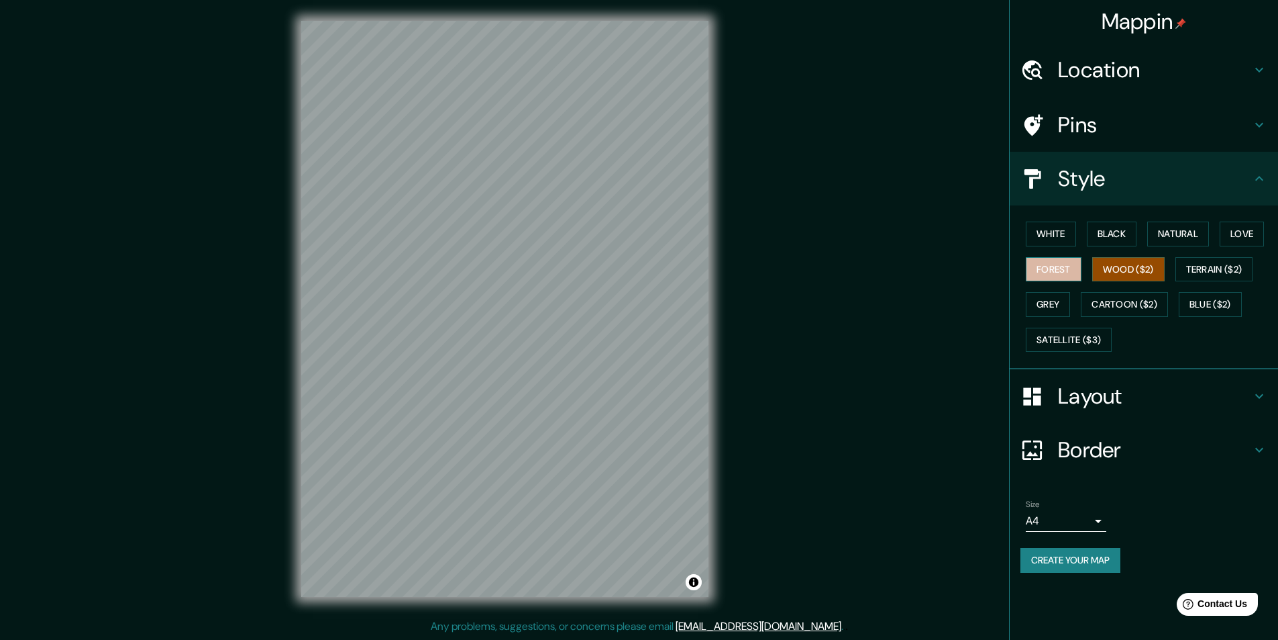
click at [1072, 271] on button "Forest" at bounding box center [1054, 269] width 56 height 25
click at [1055, 305] on button "Grey" at bounding box center [1048, 304] width 44 height 25
click at [1070, 344] on button "Satellite ($3)" at bounding box center [1069, 339] width 86 height 25
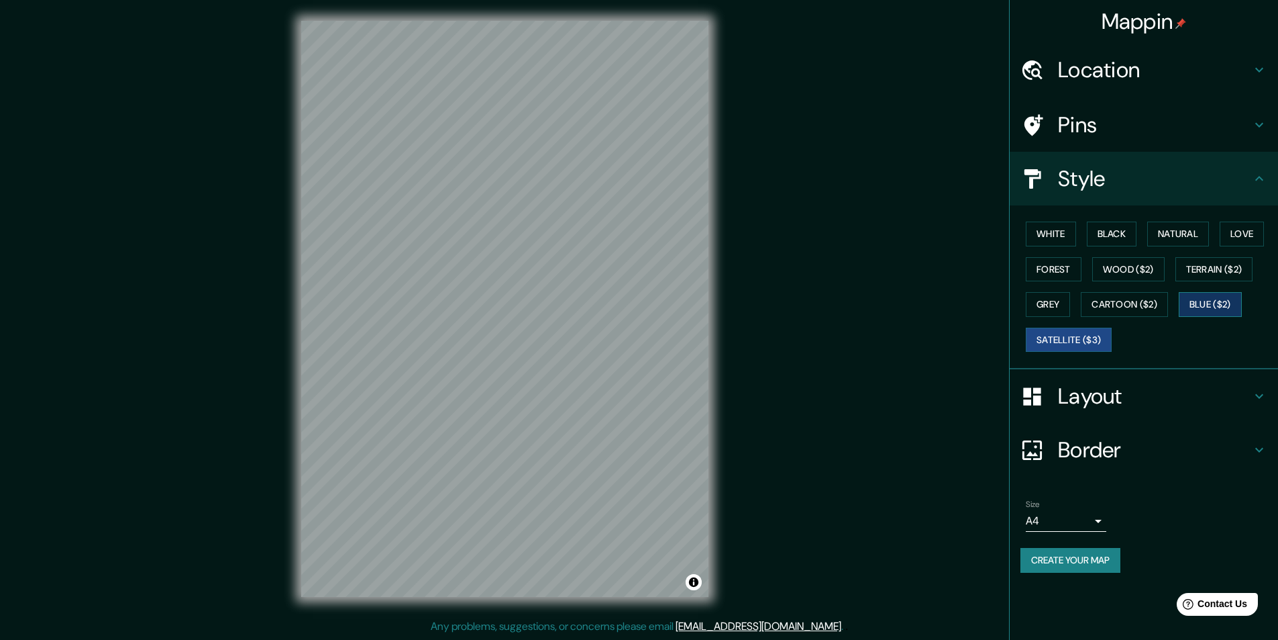
click at [1201, 308] on button "Blue ($2)" at bounding box center [1210, 304] width 63 height 25
click at [1139, 310] on button "Cartoon ($2)" at bounding box center [1124, 304] width 87 height 25
